Goal: Information Seeking & Learning: Learn about a topic

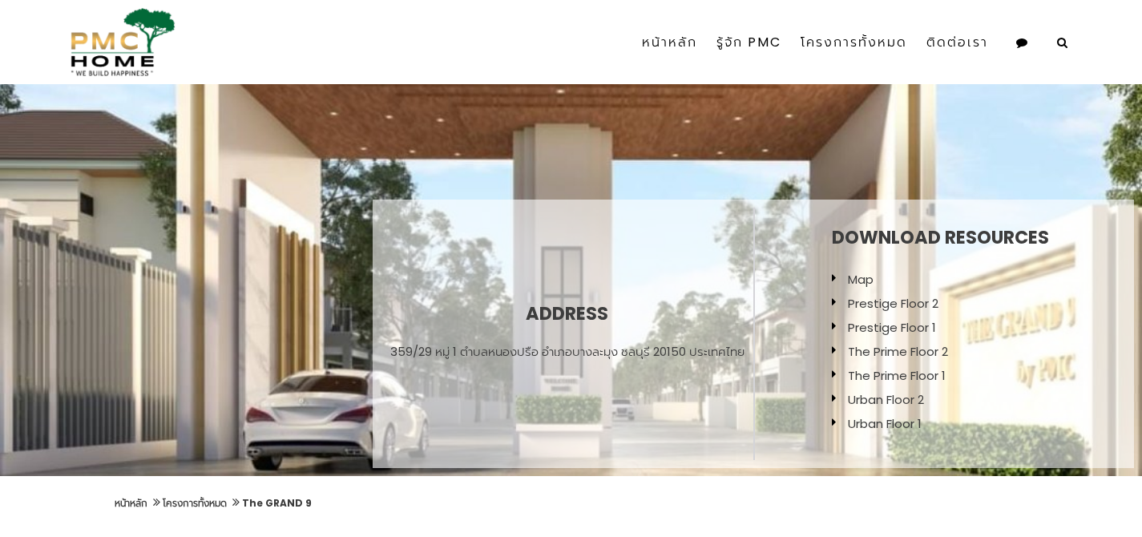
scroll to position [155, 0]
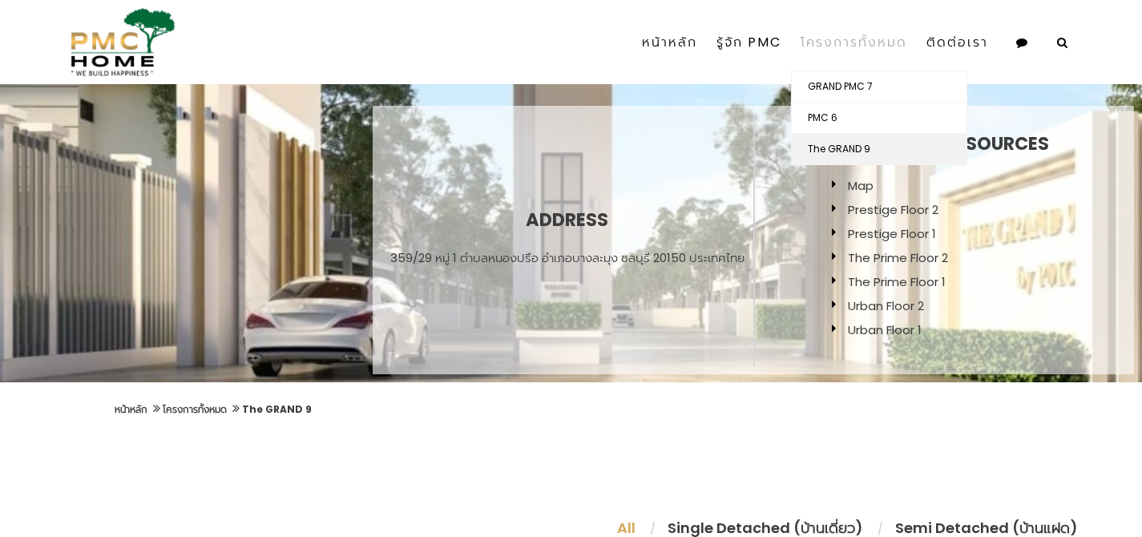
click at [853, 152] on link "The GRAND 9" at bounding box center [879, 149] width 175 height 30
click at [829, 148] on link "The GRAND 9" at bounding box center [879, 149] width 175 height 30
click at [862, 150] on link "The GRAND 9" at bounding box center [879, 149] width 175 height 30
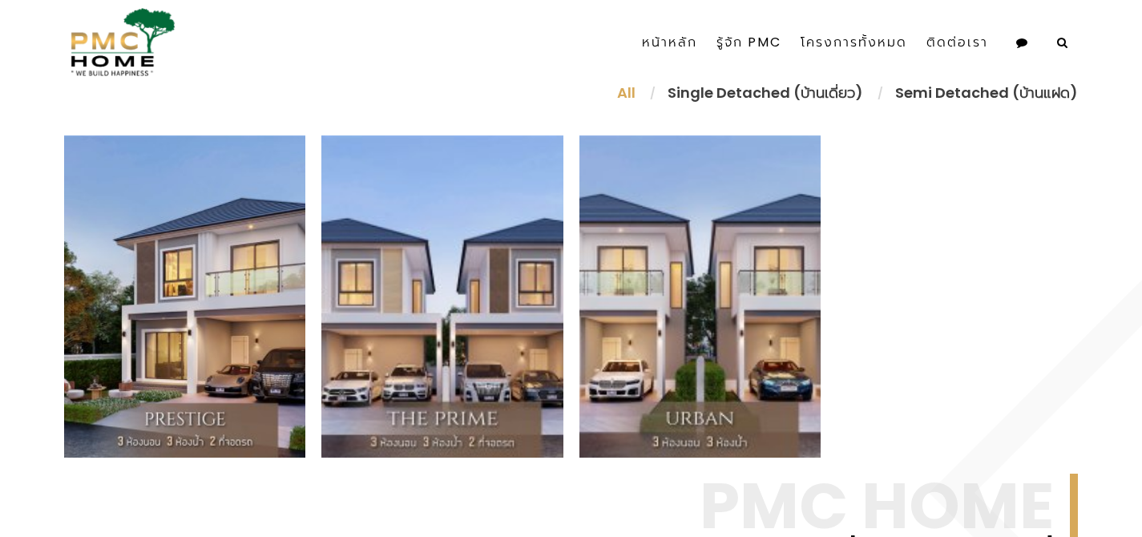
scroll to position [614, 0]
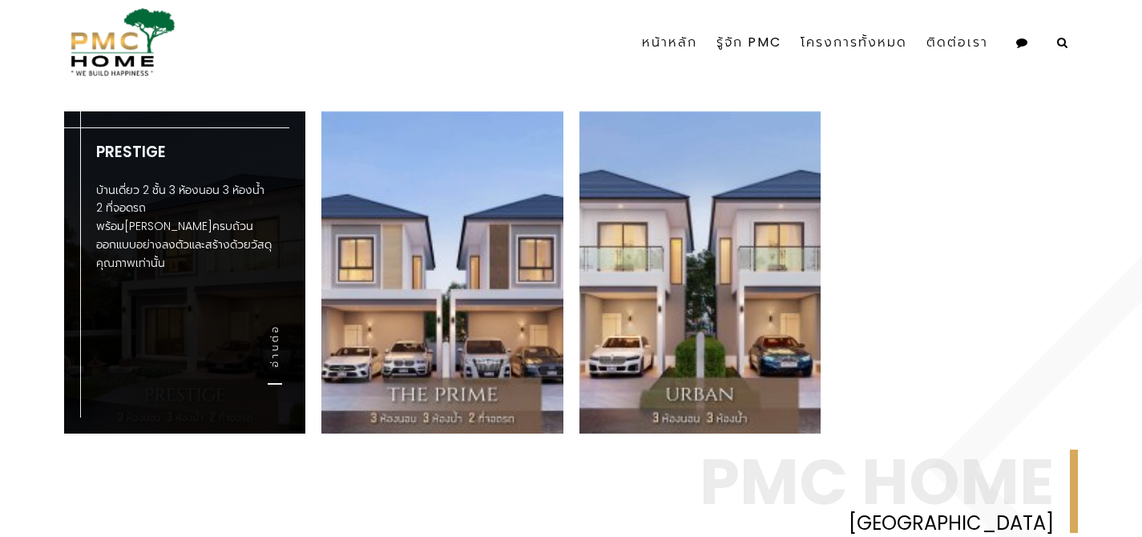
click at [206, 289] on div "Prestige บ้านเดี่ยว 2 ชั้น 3 ห้องนอน 3 ห้องน้ำ 2 ที่จอดรถ พร้อม[PERSON_NAME]ครบ…" at bounding box center [184, 217] width 241 height 212
click at [272, 363] on link "อ่านต่อ" at bounding box center [275, 354] width 14 height 61
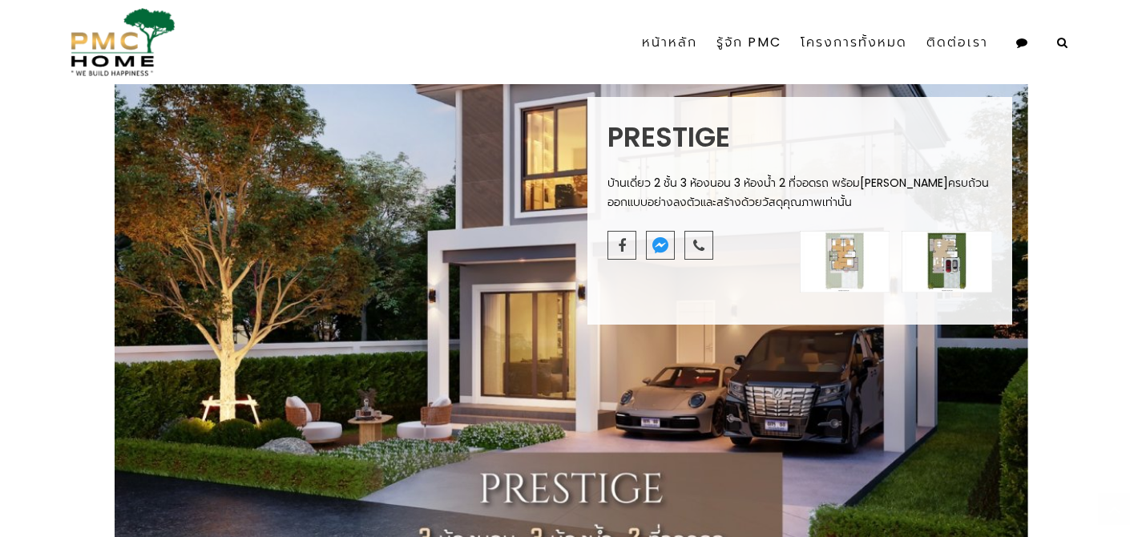
scroll to position [842, 0]
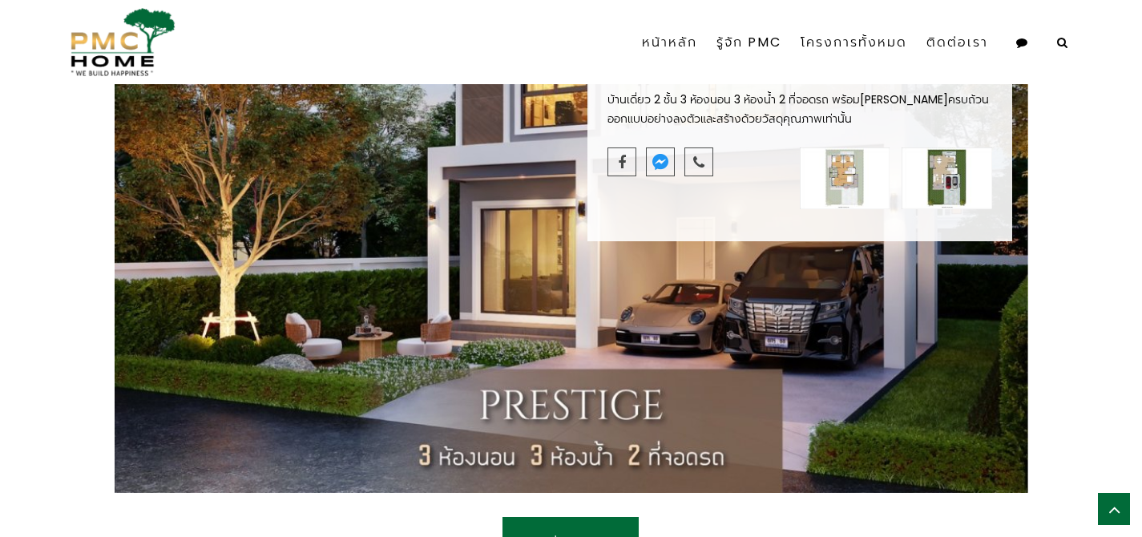
click at [48, 233] on div "Prestige บ้านเดี่ยว 2 ชั้น 3 ห้องนอน 3 ห้องน้ำ 2 ที่จอดรถ พร้อม[PERSON_NAME]ครบ…" at bounding box center [571, 127] width 1142 height 763
click at [1089, 168] on div "Prestige บ้านเดี่ยว 2 ชั้น 3 ห้องนอน 3 ห้องน้ำ 2 ที่จอดรถ พร้อม[PERSON_NAME]ครบ…" at bounding box center [571, 127] width 1142 height 763
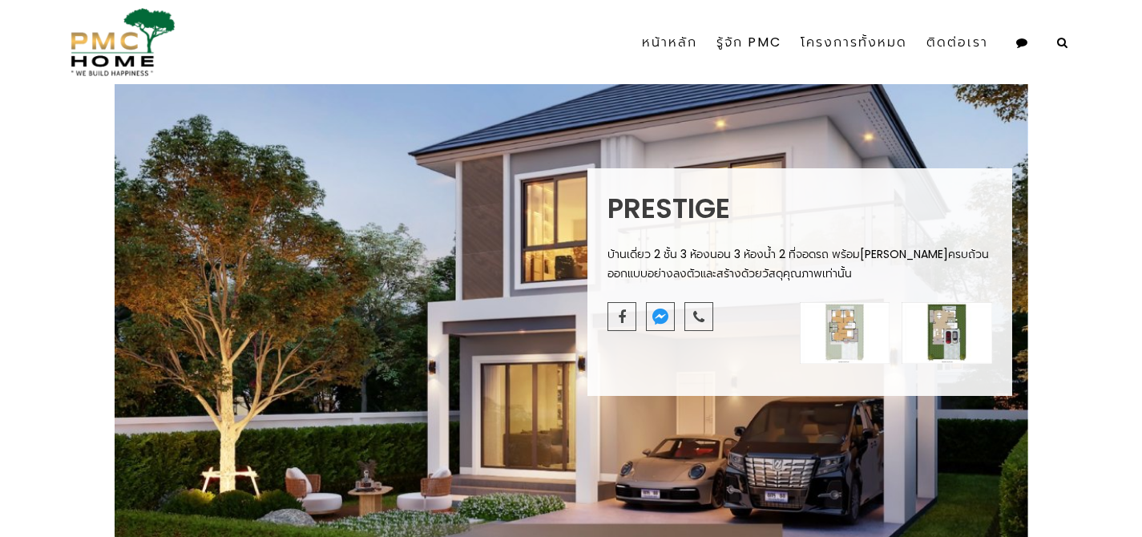
scroll to position [711, 0]
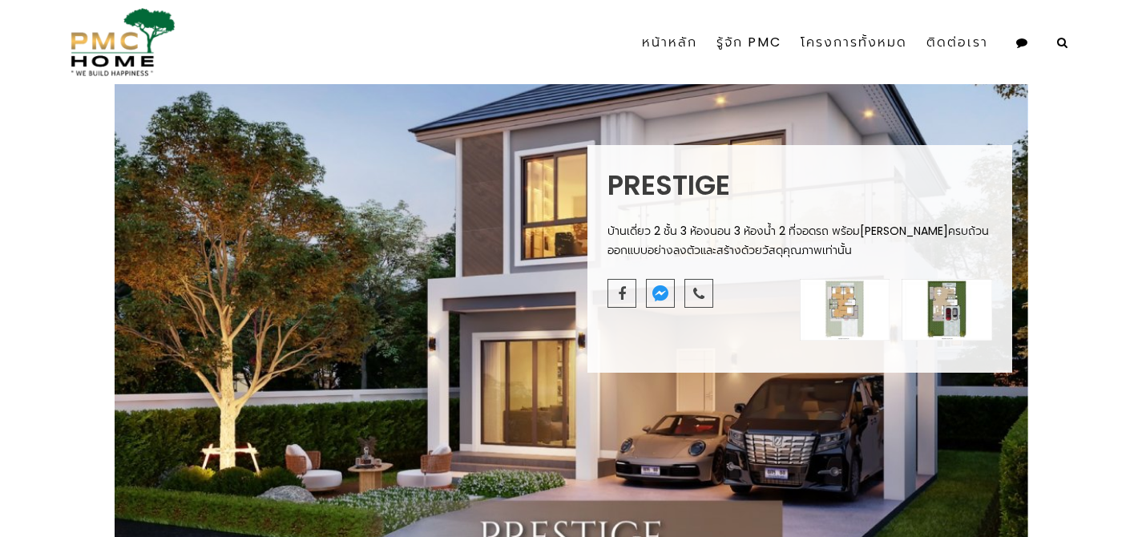
click at [951, 307] on img at bounding box center [947, 310] width 91 height 62
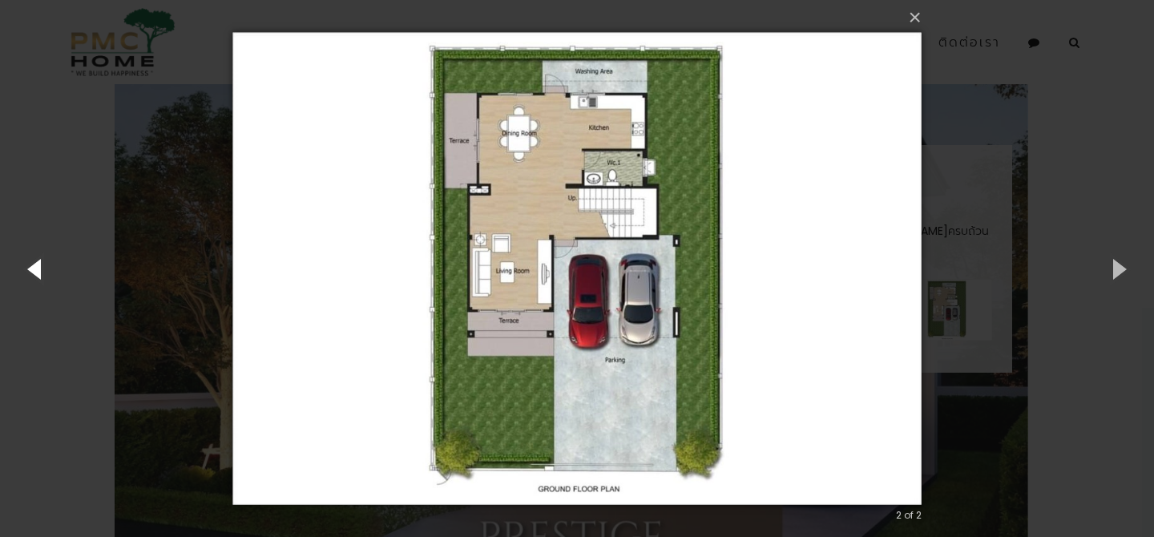
click at [28, 271] on button "button" at bounding box center [36, 268] width 72 height 88
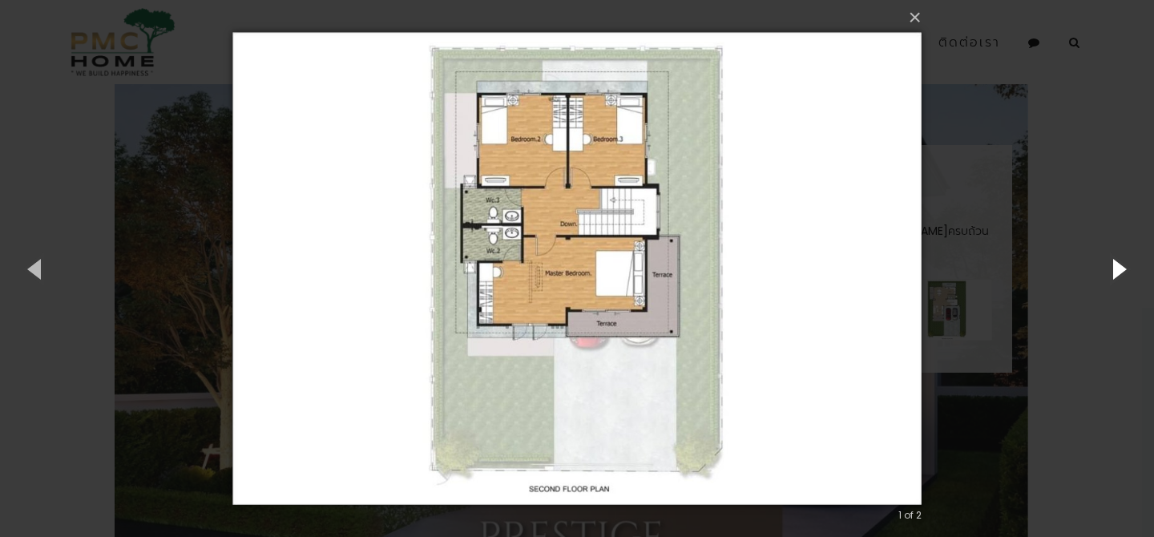
click at [1122, 269] on button "button" at bounding box center [1118, 268] width 72 height 88
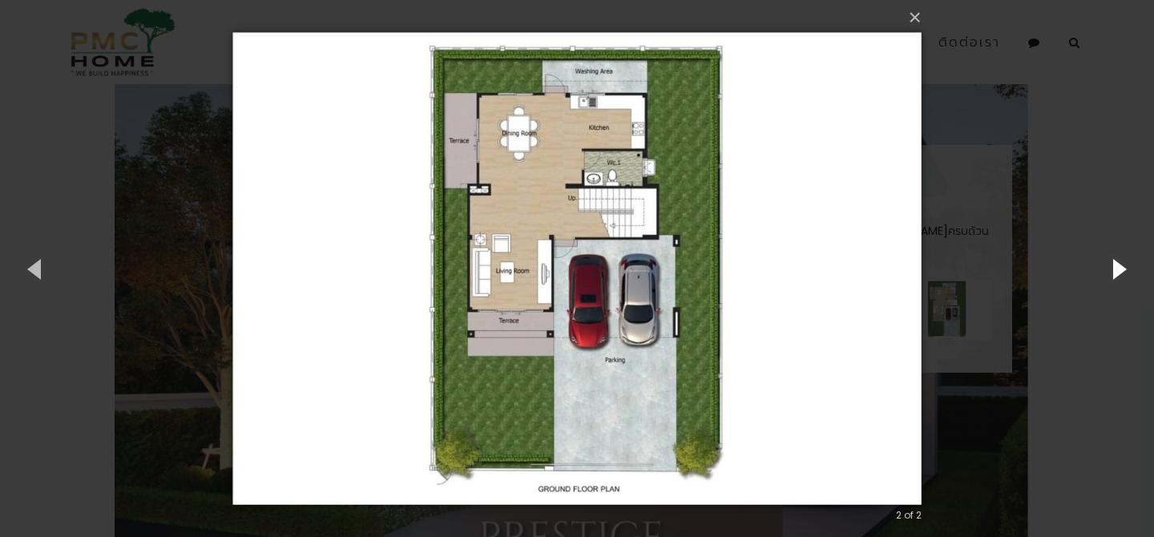
click at [1129, 269] on button "button" at bounding box center [1118, 268] width 72 height 88
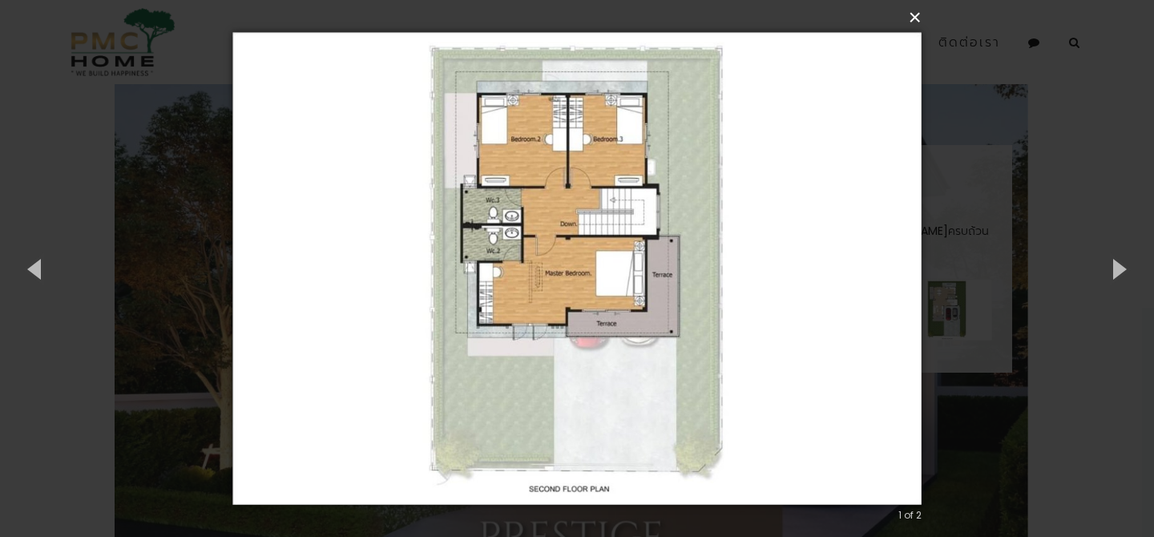
click at [915, 11] on button "×" at bounding box center [581, 17] width 689 height 35
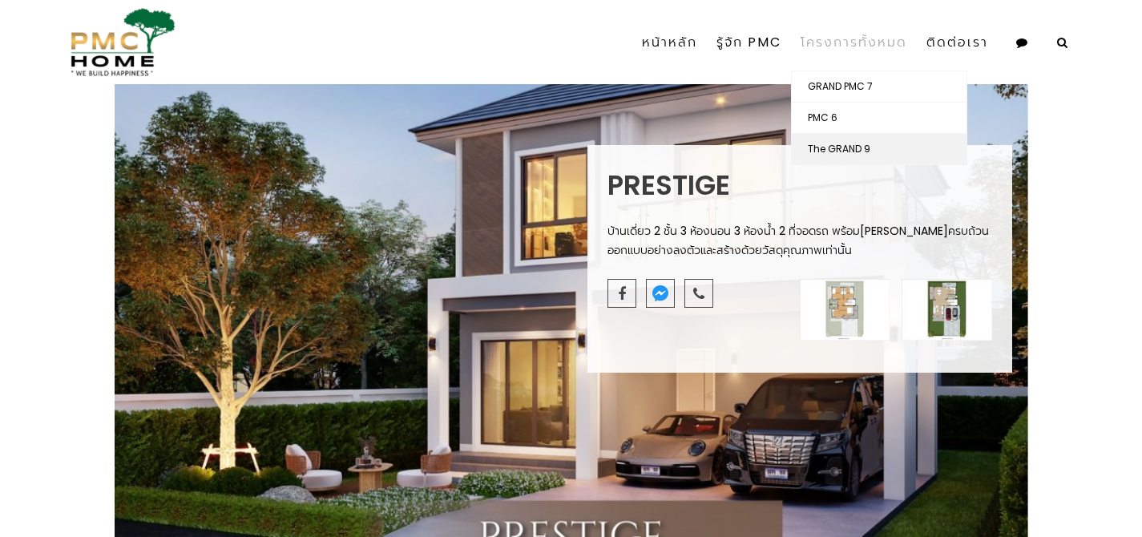
click at [841, 146] on link "The GRAND 9" at bounding box center [879, 149] width 175 height 30
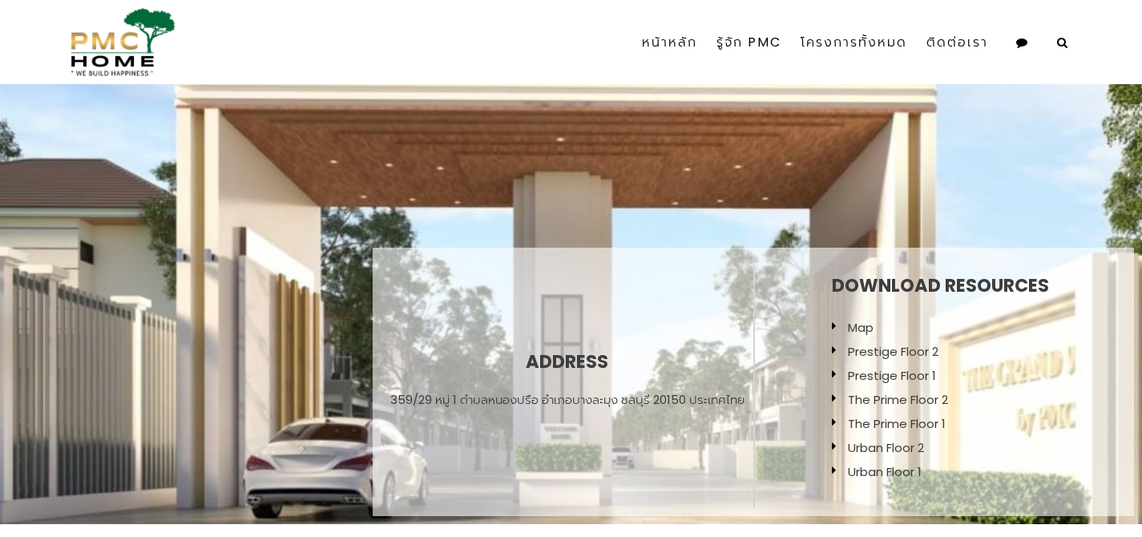
scroll to position [16, 0]
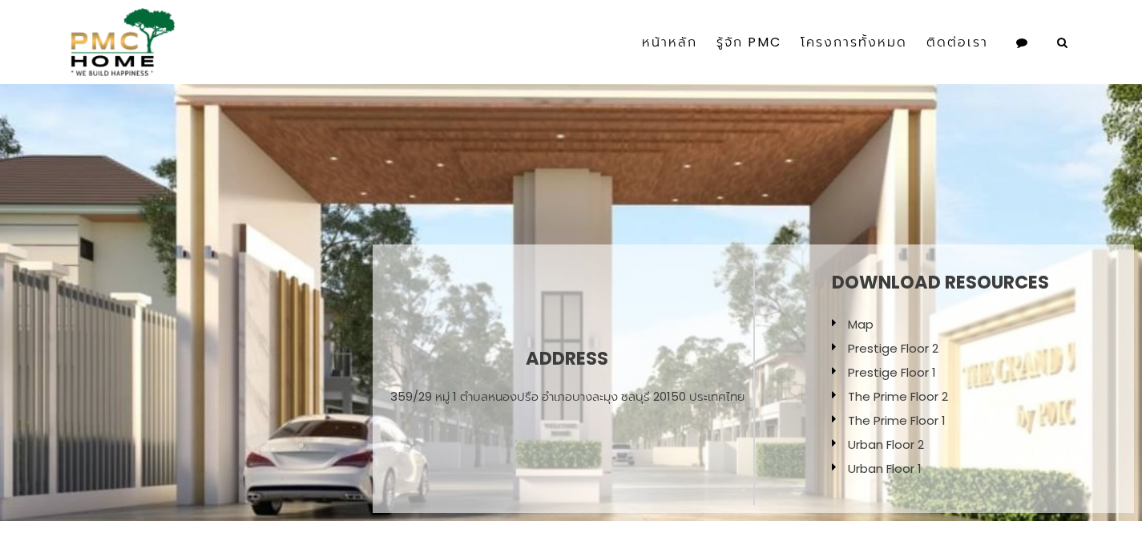
click at [854, 329] on link "Map" at bounding box center [861, 324] width 26 height 17
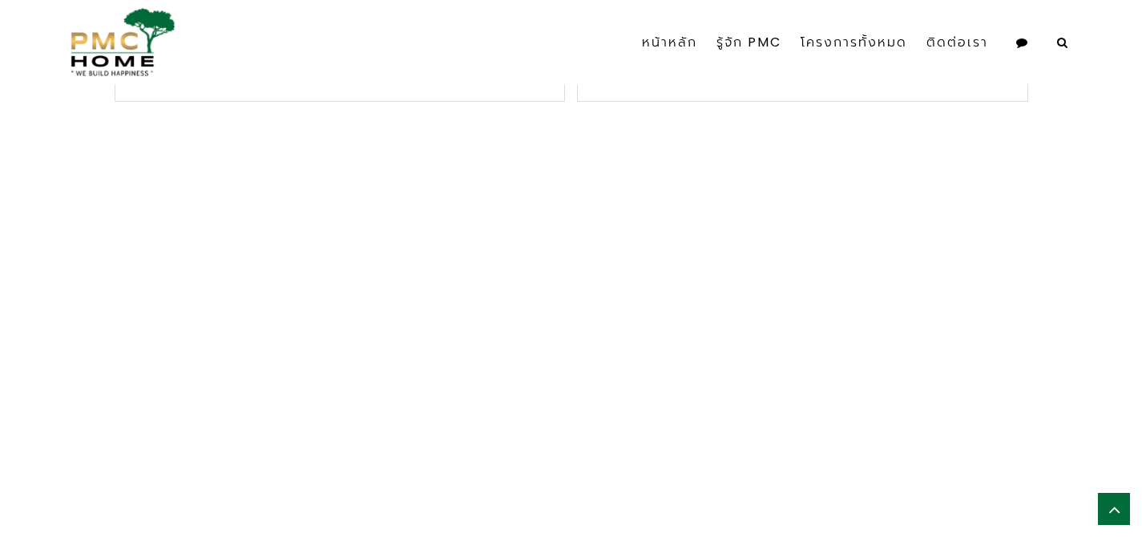
scroll to position [2674, 0]
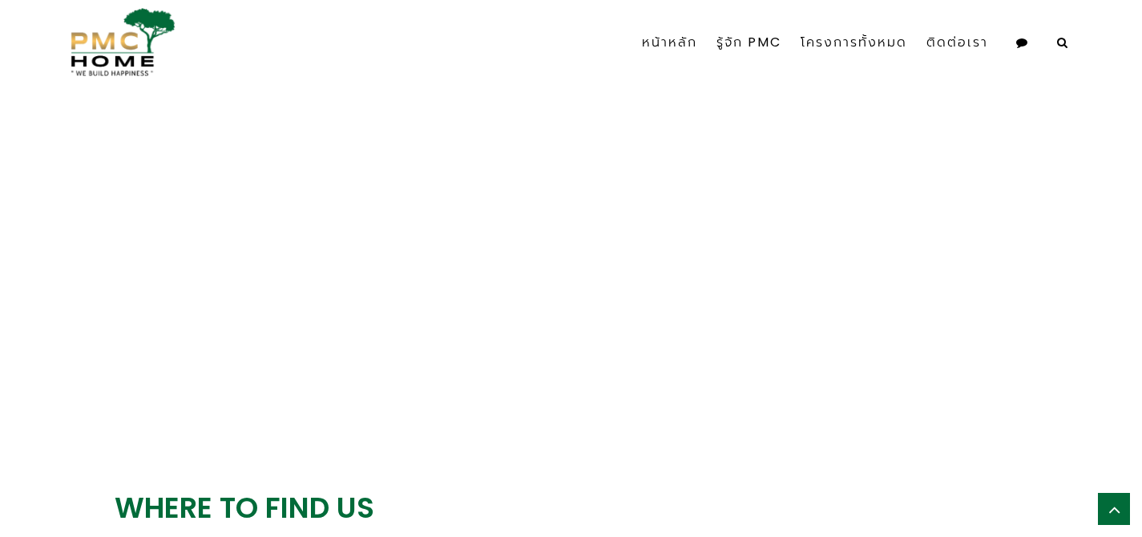
scroll to position [2839, 0]
